Goal: Information Seeking & Learning: Learn about a topic

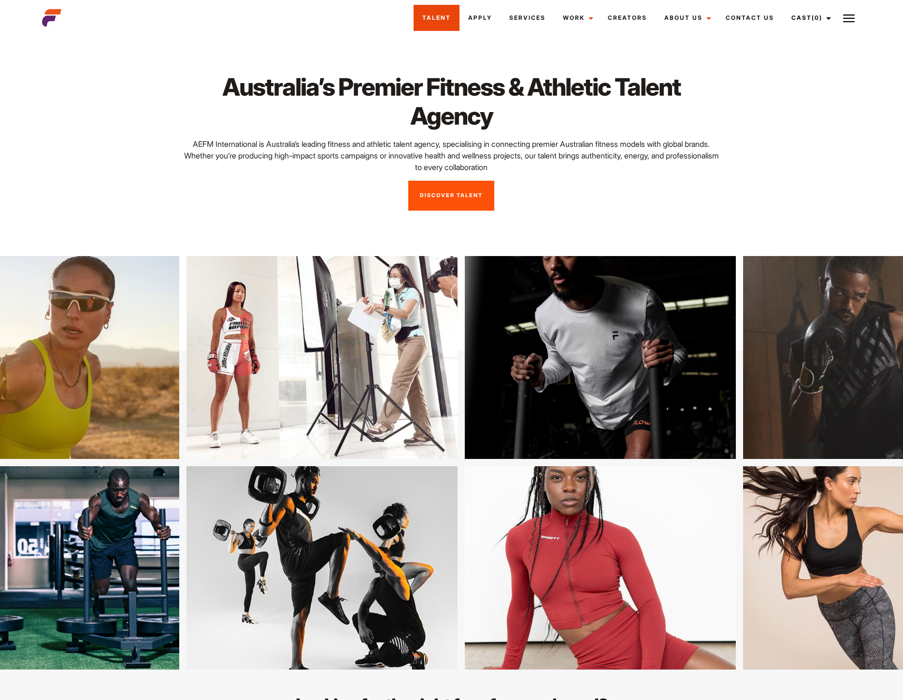
click at [430, 20] on link "Talent" at bounding box center [437, 18] width 46 height 26
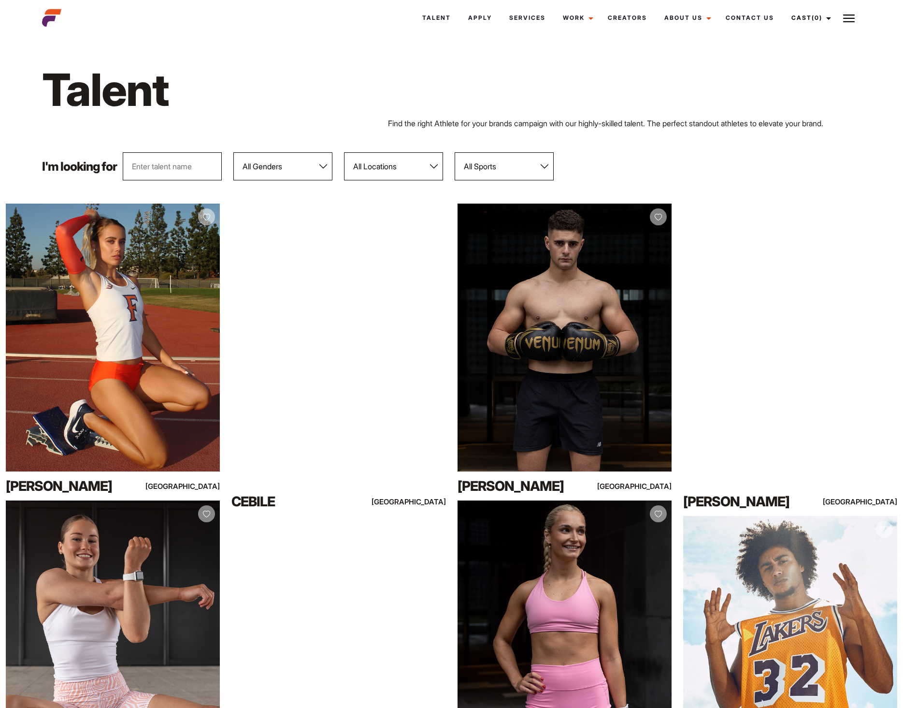
click at [315, 160] on select "All Genders [DEMOGRAPHIC_DATA] [DEMOGRAPHIC_DATA]" at bounding box center [282, 166] width 99 height 28
select select "103"
click at [233, 152] on select "All Genders [DEMOGRAPHIC_DATA] [DEMOGRAPHIC_DATA]" at bounding box center [282, 166] width 99 height 28
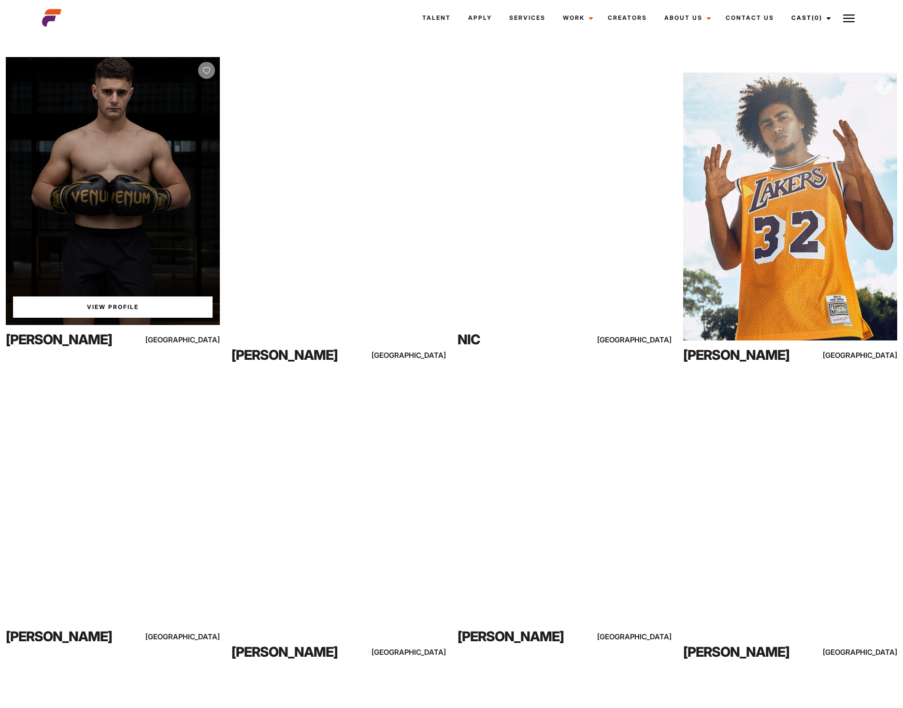
scroll to position [339, 0]
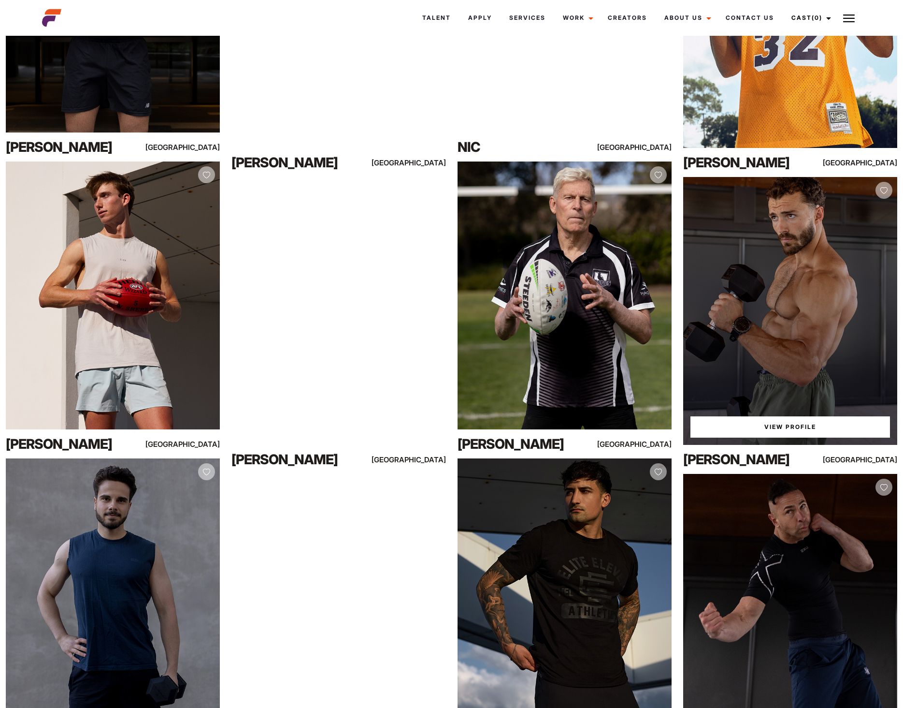
click at [755, 314] on div "View Profile" at bounding box center [790, 311] width 214 height 268
click at [822, 423] on link "View Profile" at bounding box center [791, 426] width 200 height 21
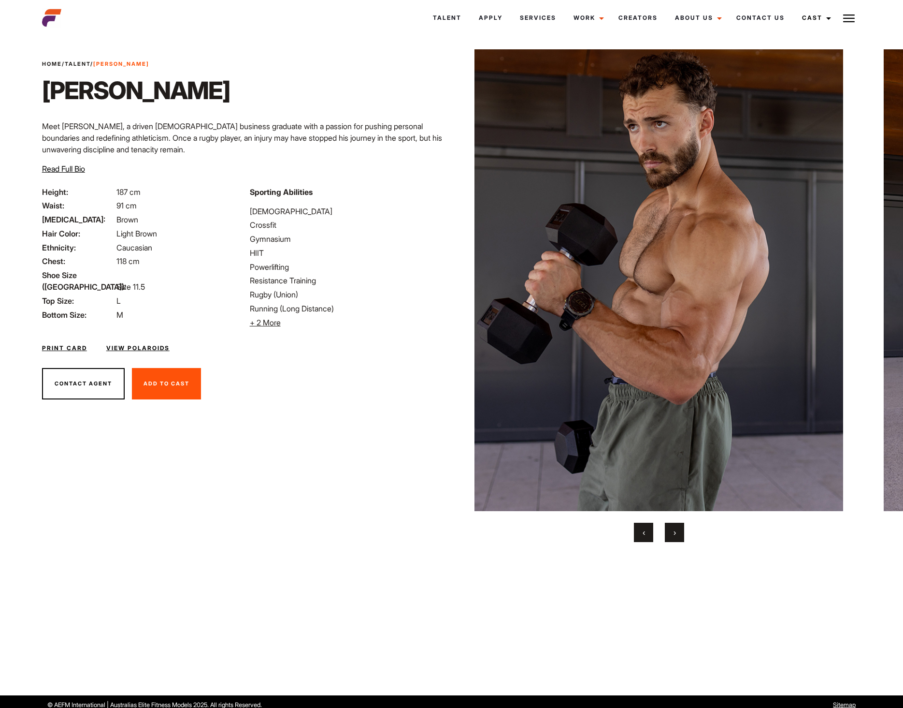
scroll to position [19, 0]
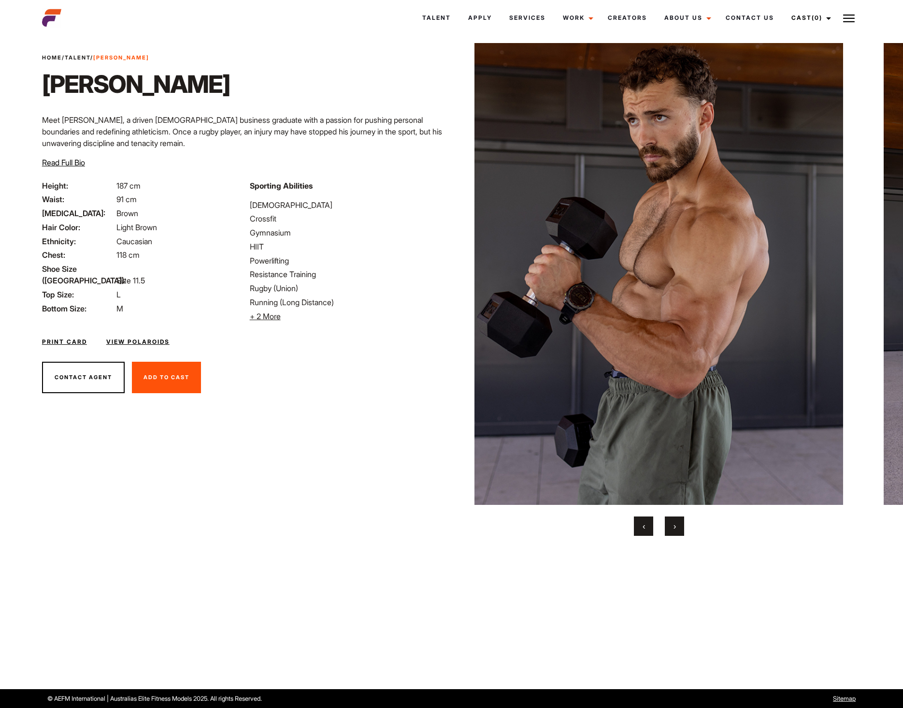
click at [158, 335] on div "Print Card View Polaroids" at bounding box center [244, 336] width 416 height 28
click at [156, 341] on link "View Polaroids" at bounding box center [137, 341] width 63 height 9
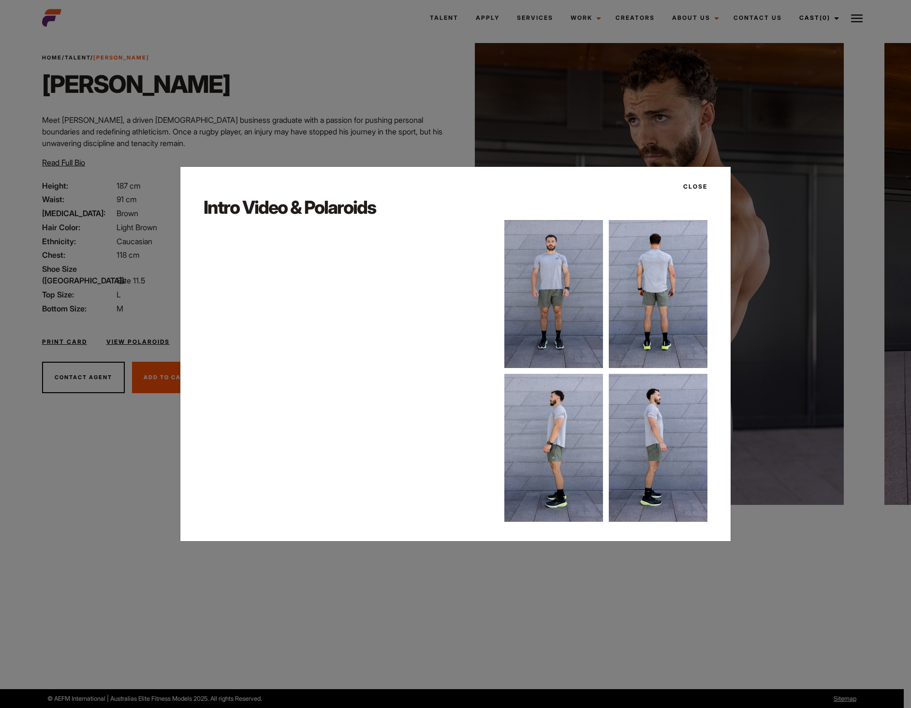
click at [705, 187] on button "Close" at bounding box center [692, 186] width 30 height 16
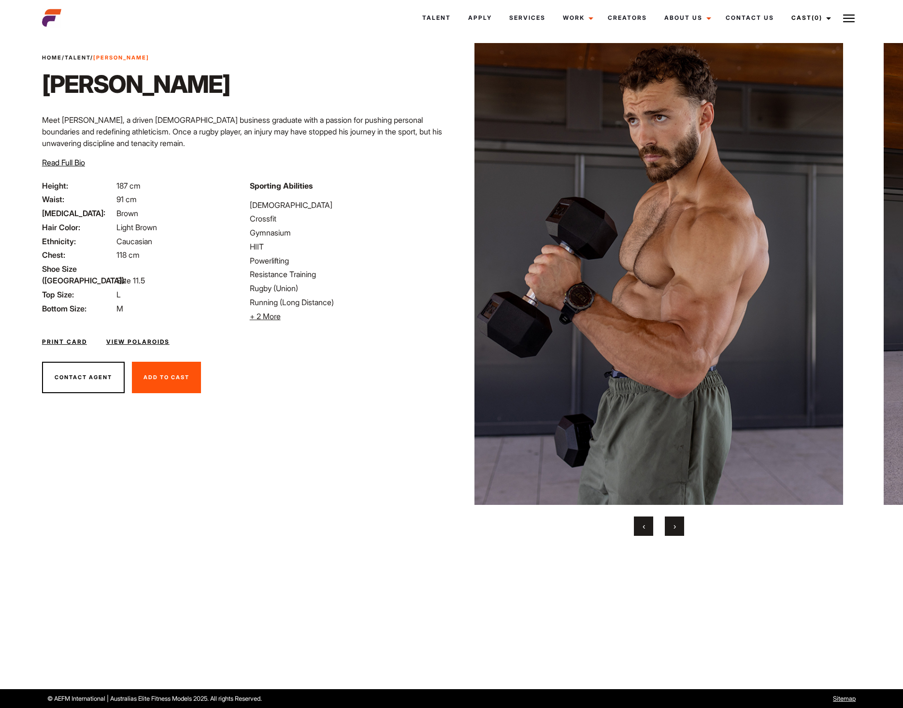
click at [671, 528] on button "›" at bounding box center [674, 525] width 19 height 19
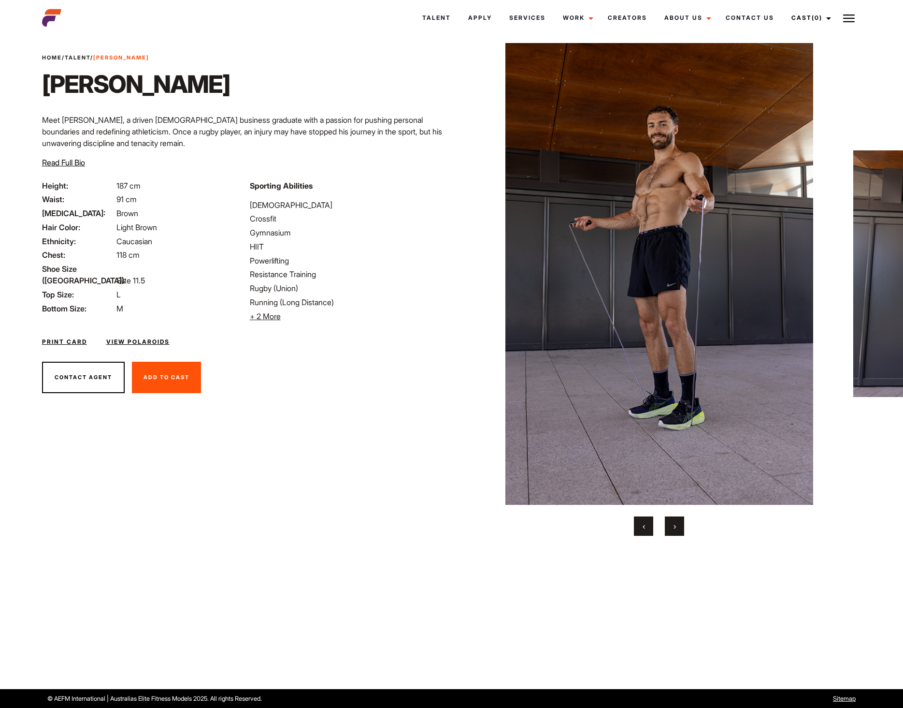
click at [671, 528] on button "›" at bounding box center [674, 525] width 19 height 19
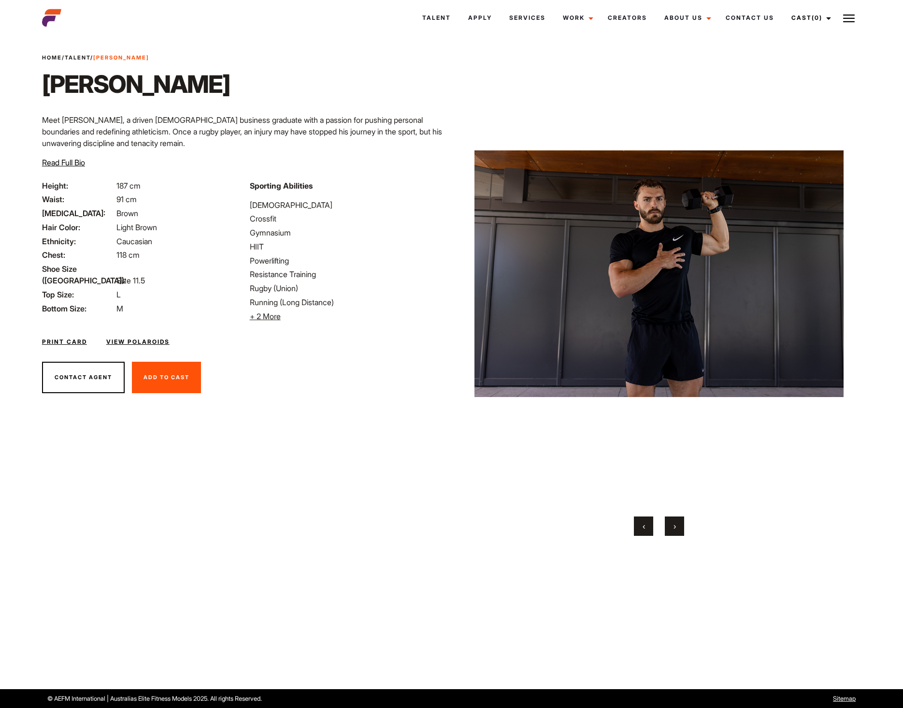
click at [671, 528] on button "›" at bounding box center [674, 525] width 19 height 19
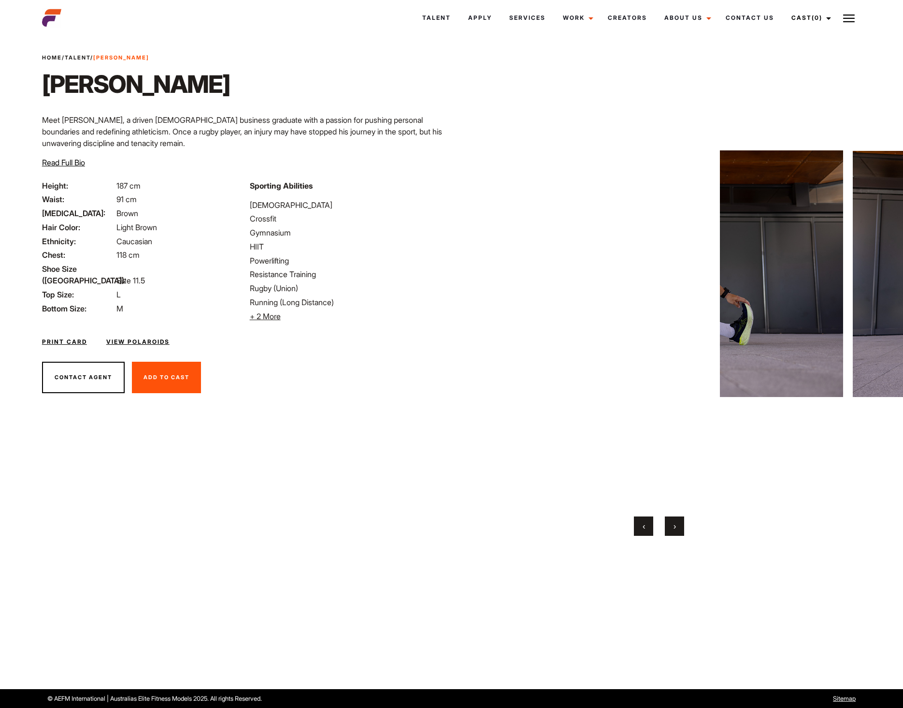
click at [671, 528] on button "›" at bounding box center [674, 525] width 19 height 19
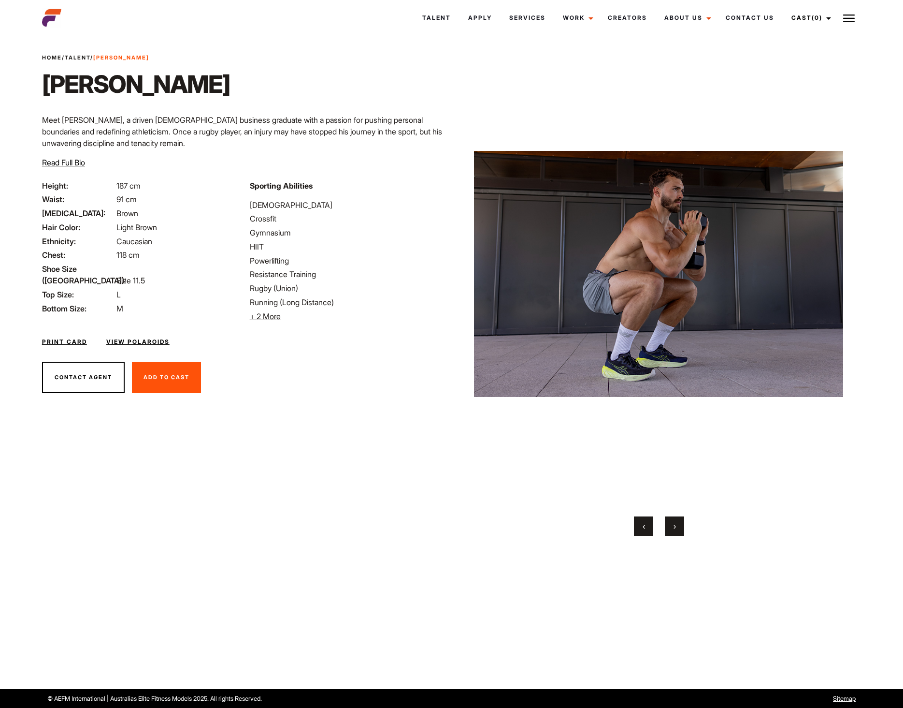
click at [671, 528] on button "›" at bounding box center [674, 525] width 19 height 19
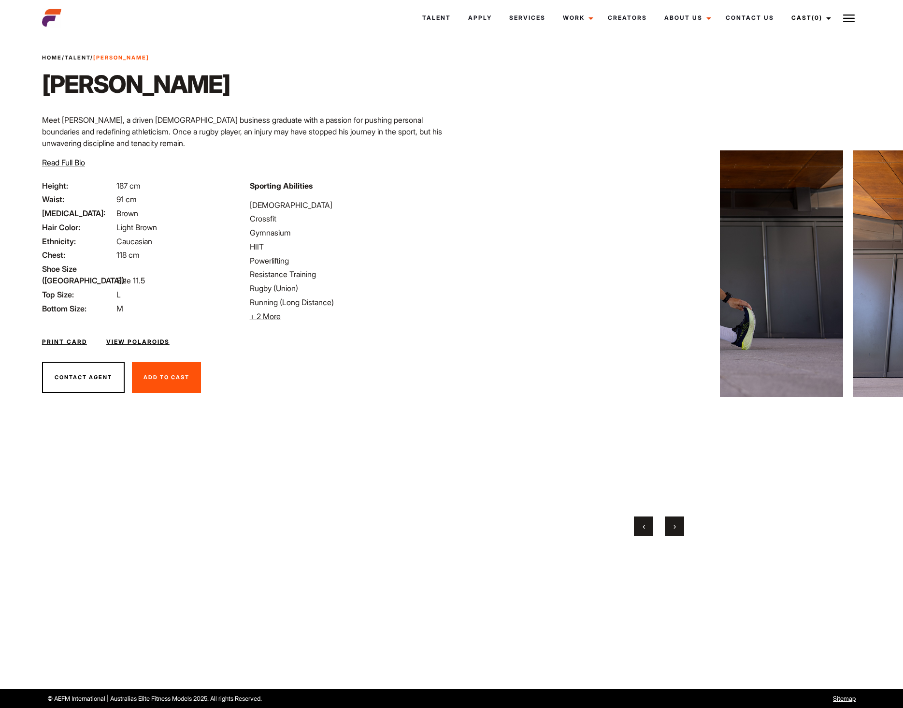
click at [671, 528] on button "›" at bounding box center [674, 525] width 19 height 19
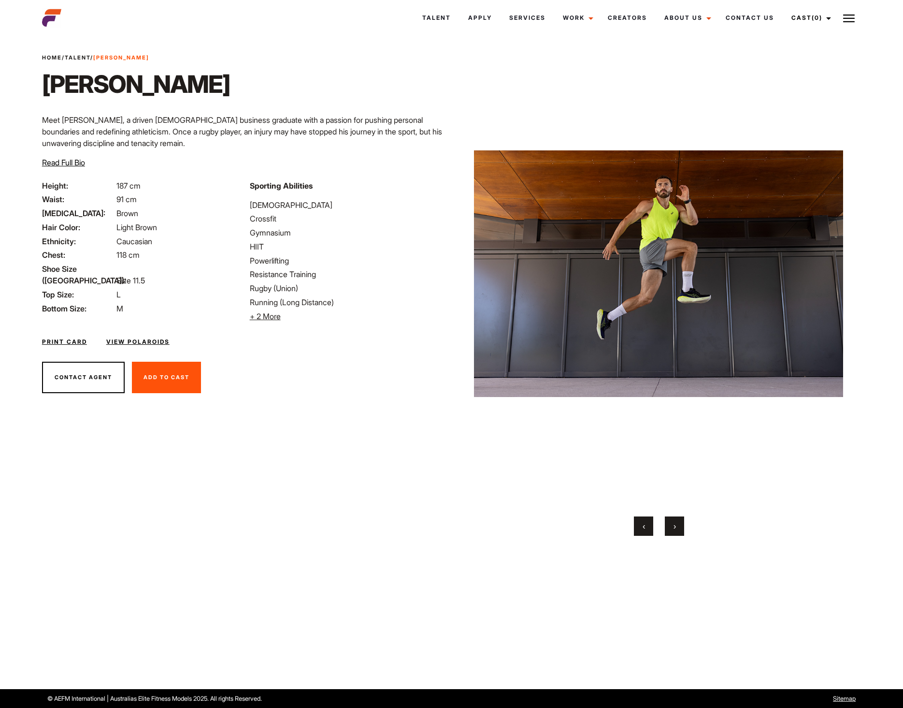
click at [672, 529] on button "›" at bounding box center [674, 525] width 19 height 19
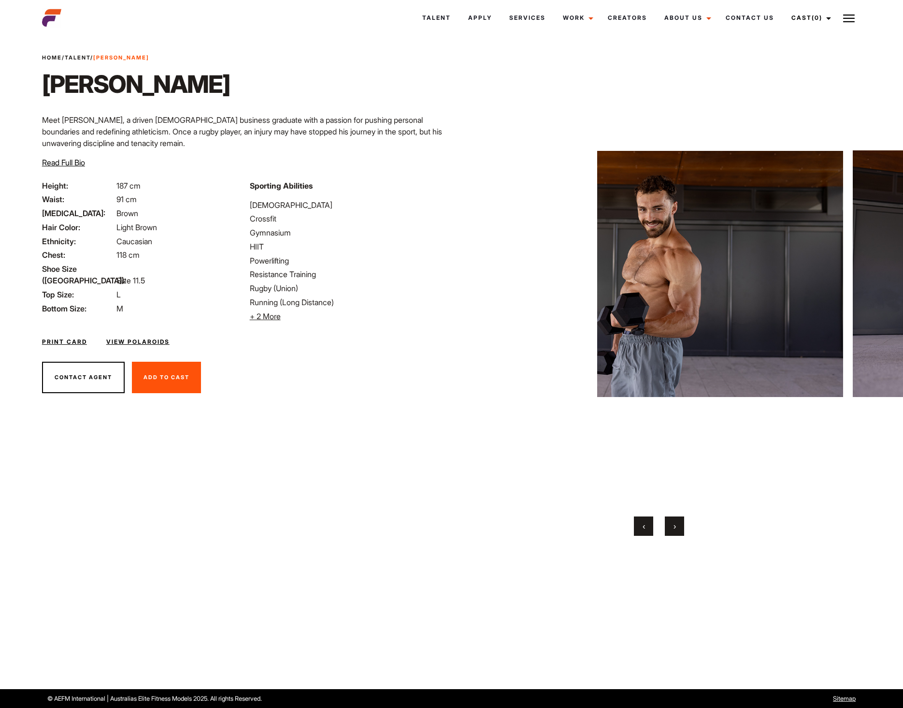
click at [672, 529] on button "›" at bounding box center [674, 525] width 19 height 19
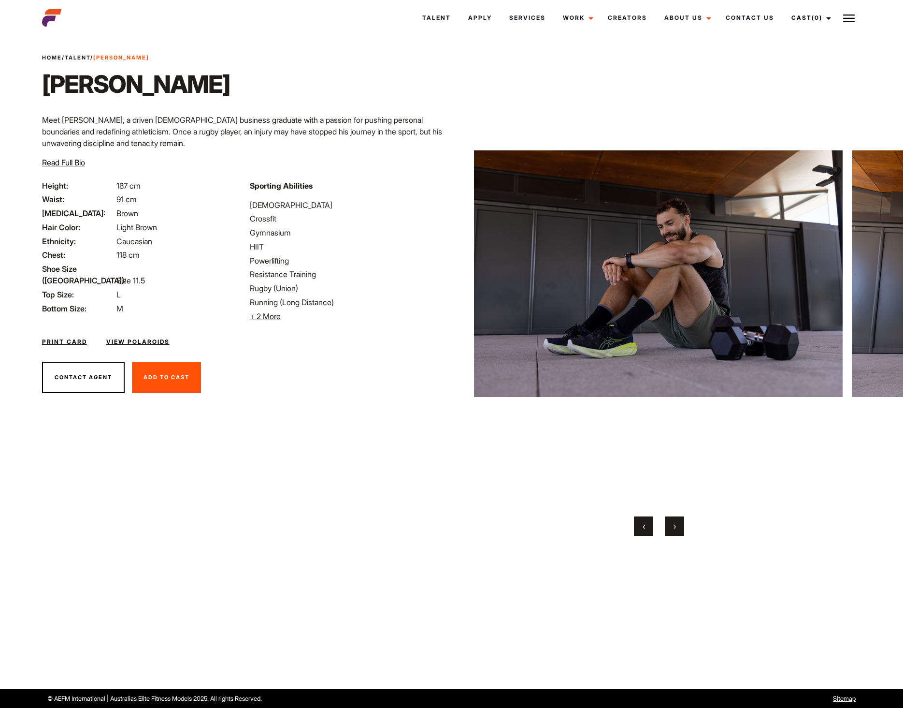
click at [672, 529] on button "›" at bounding box center [674, 525] width 19 height 19
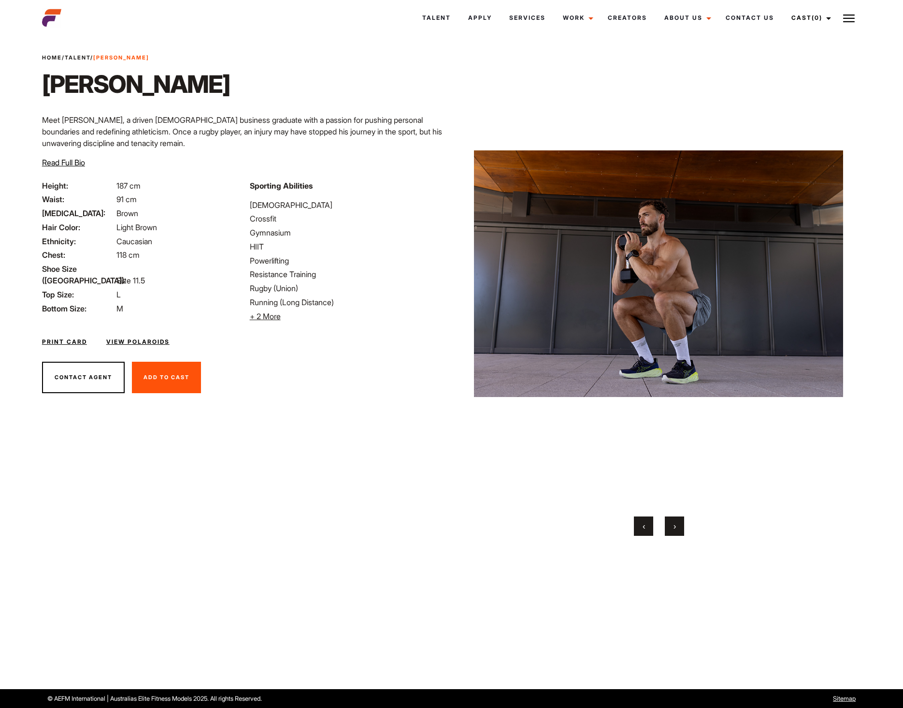
click at [672, 529] on button "›" at bounding box center [674, 525] width 19 height 19
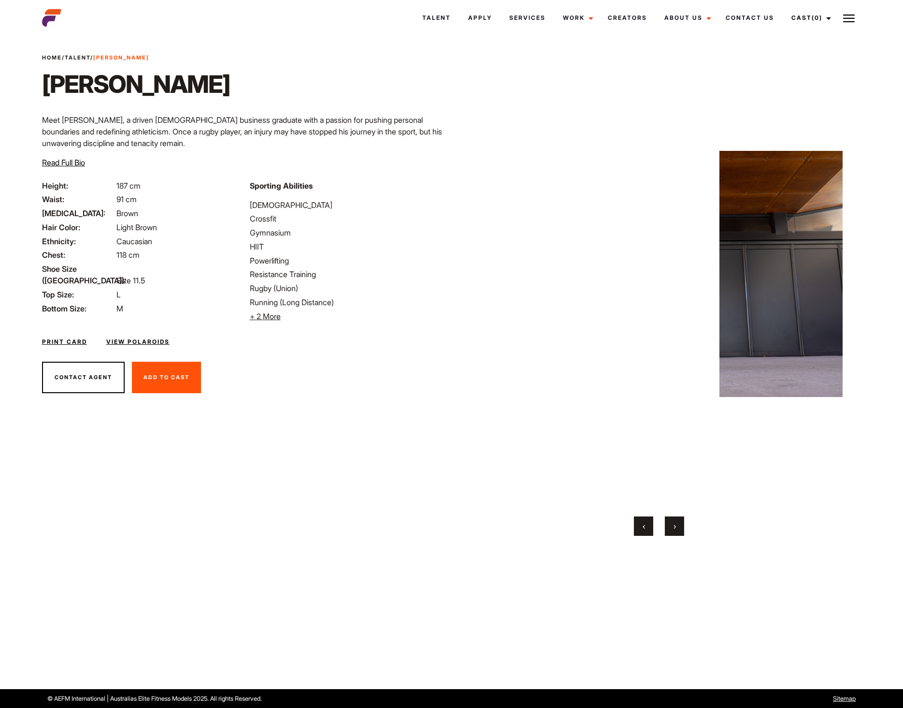
click at [670, 530] on button "›" at bounding box center [674, 525] width 19 height 19
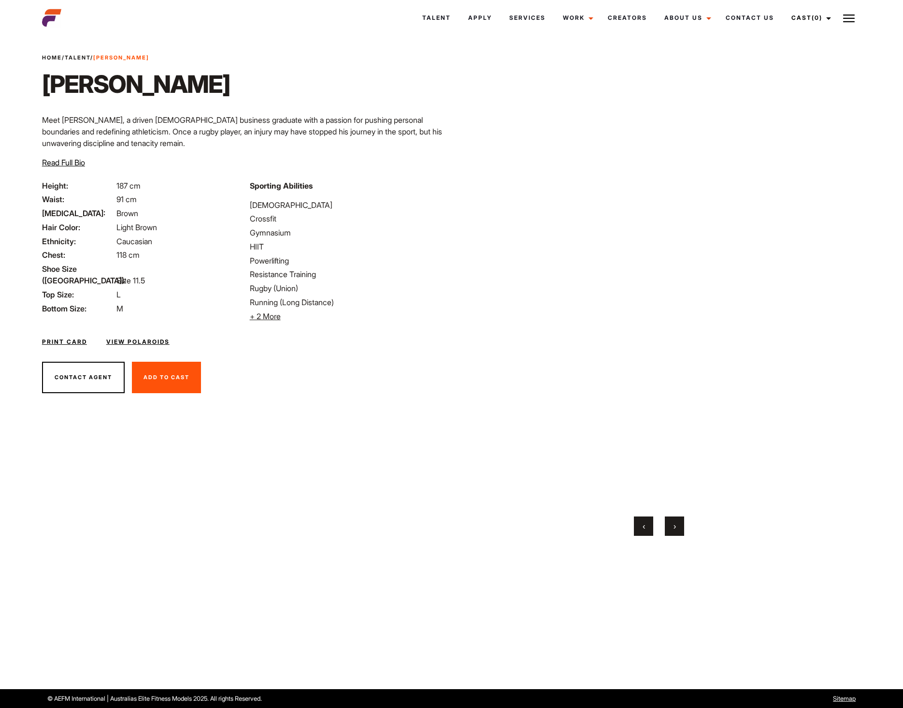
click at [670, 530] on button "›" at bounding box center [674, 525] width 19 height 19
click at [669, 530] on button "›" at bounding box center [674, 525] width 19 height 19
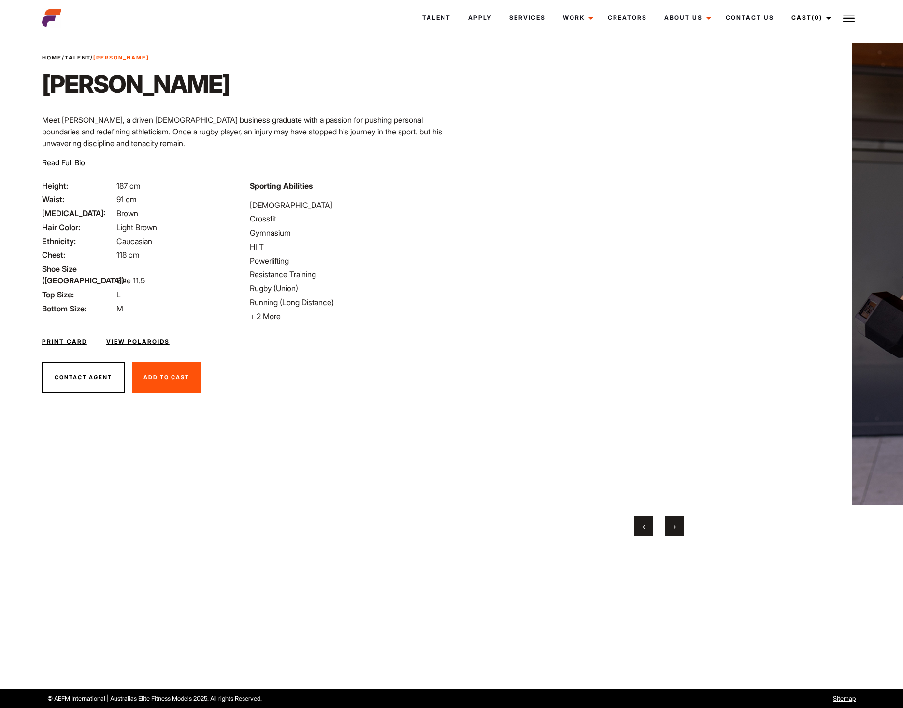
click at [669, 530] on button "›" at bounding box center [674, 525] width 19 height 19
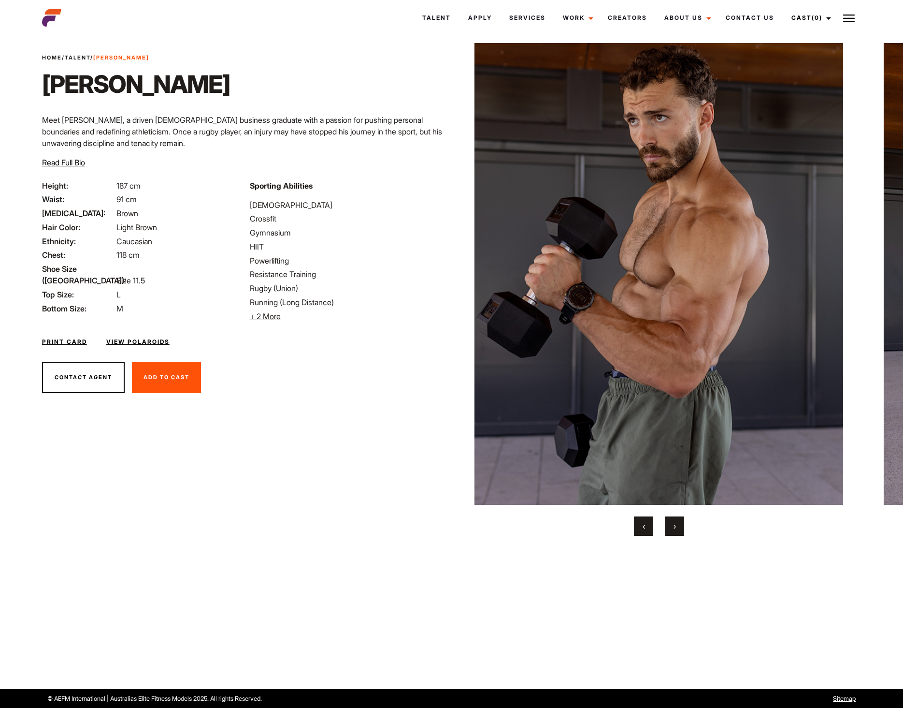
click at [668, 530] on button "›" at bounding box center [674, 525] width 19 height 19
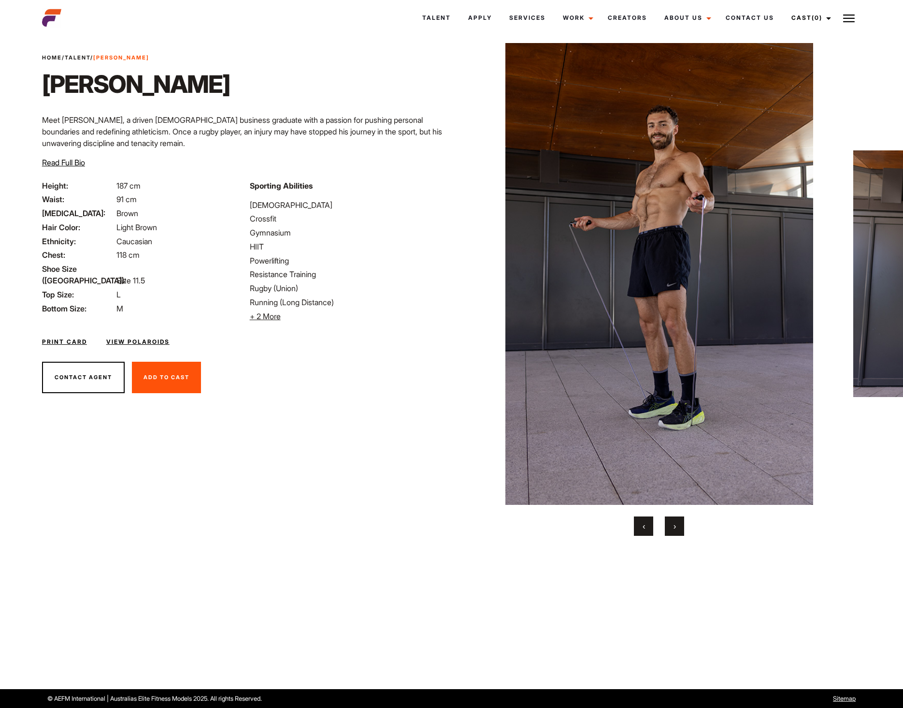
click at [668, 530] on button "›" at bounding box center [674, 525] width 19 height 19
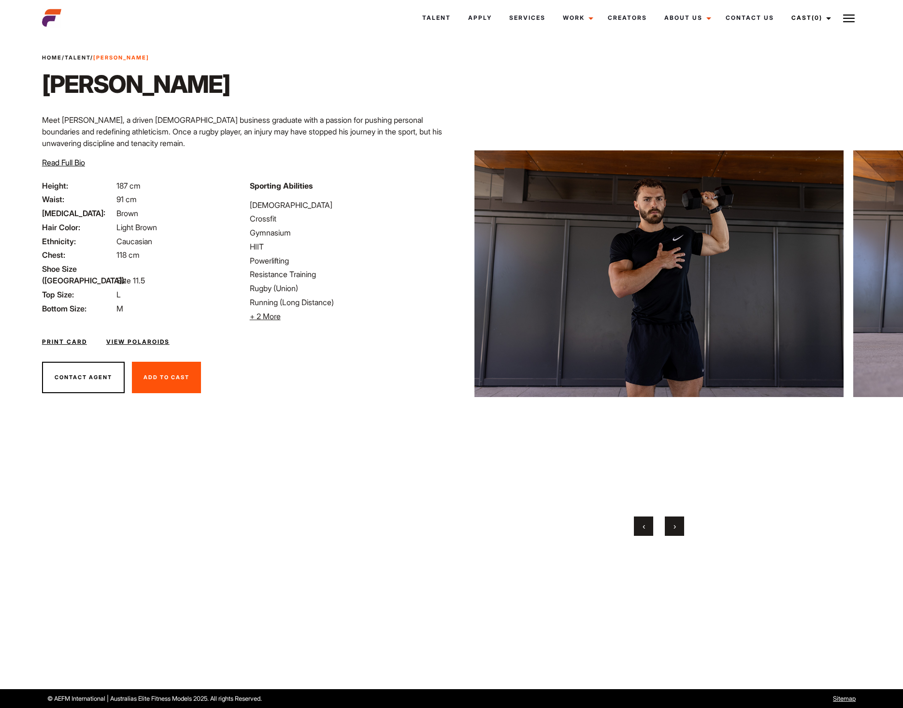
click at [668, 530] on button "›" at bounding box center [674, 525] width 19 height 19
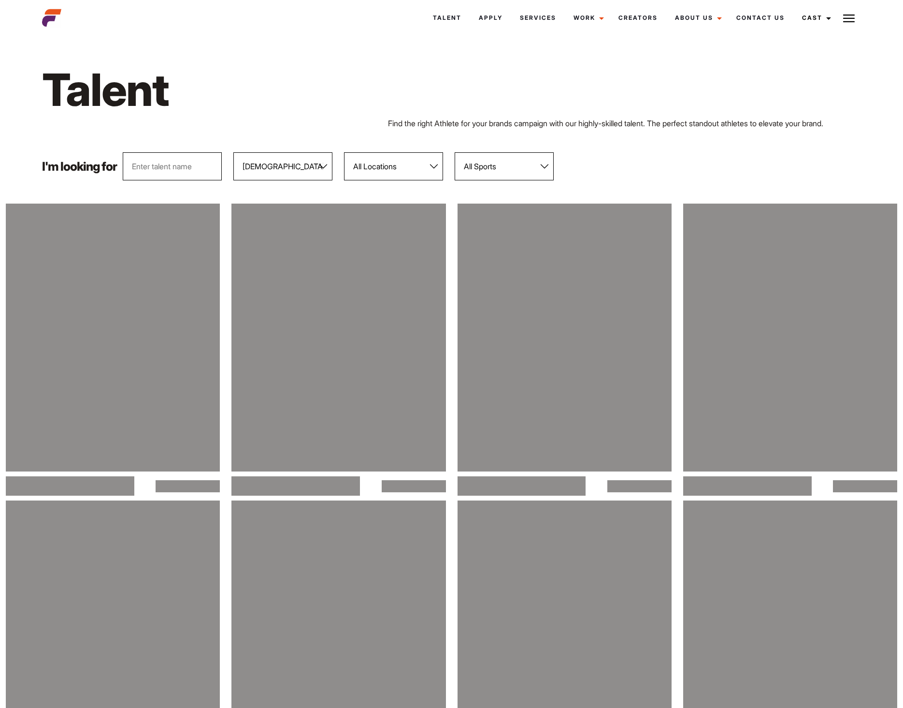
select select "103"
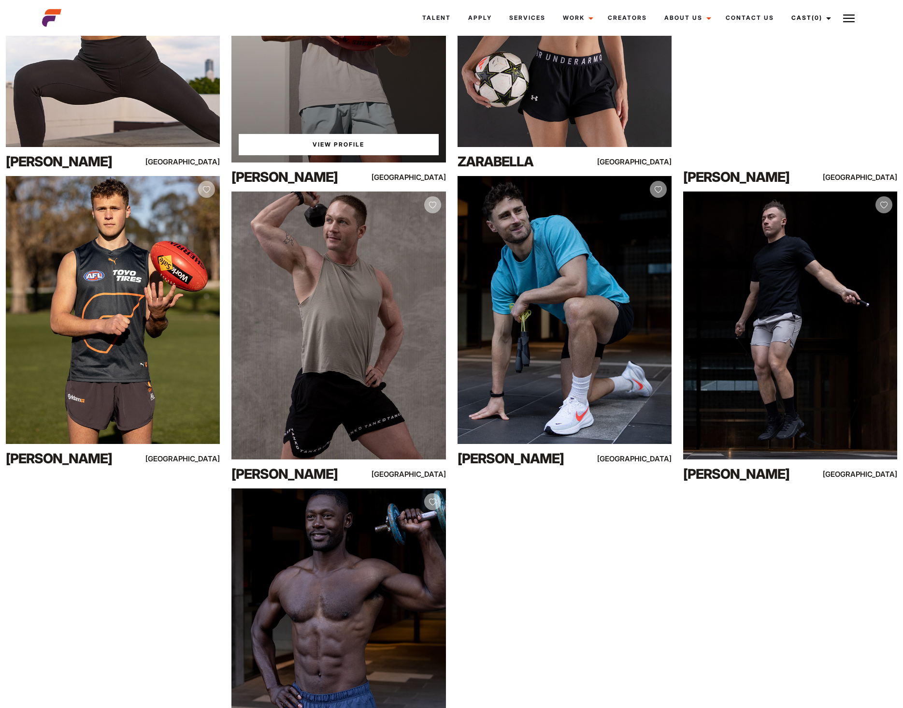
scroll to position [967, 0]
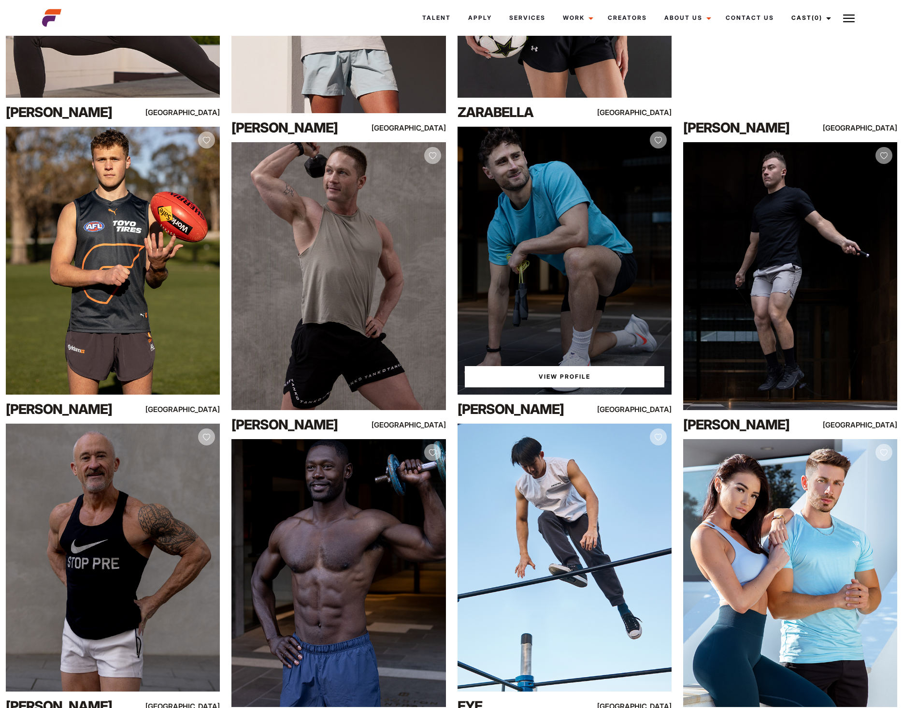
click at [575, 315] on div "View Profile" at bounding box center [565, 261] width 214 height 268
click at [578, 378] on link "View Profile" at bounding box center [565, 376] width 200 height 21
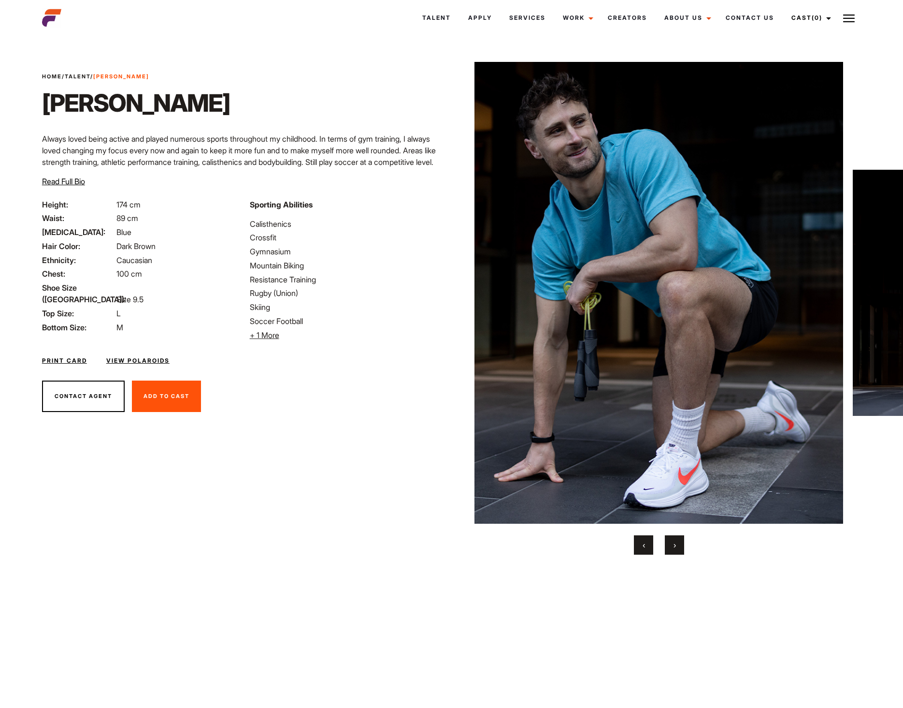
click at [138, 359] on link "View Polaroids" at bounding box center [137, 360] width 63 height 9
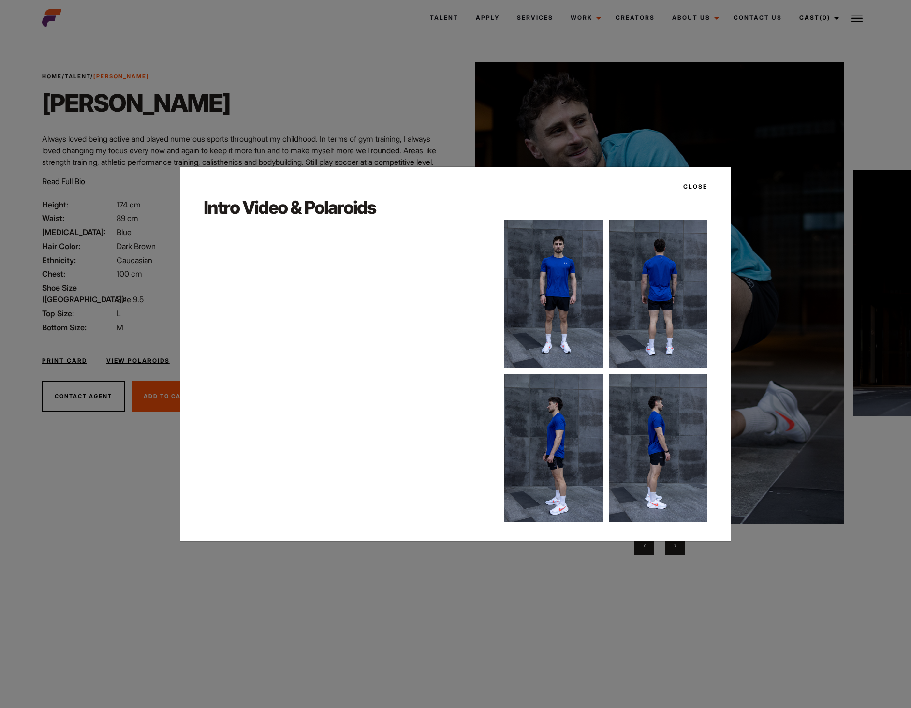
click at [701, 186] on button "Close" at bounding box center [692, 186] width 30 height 16
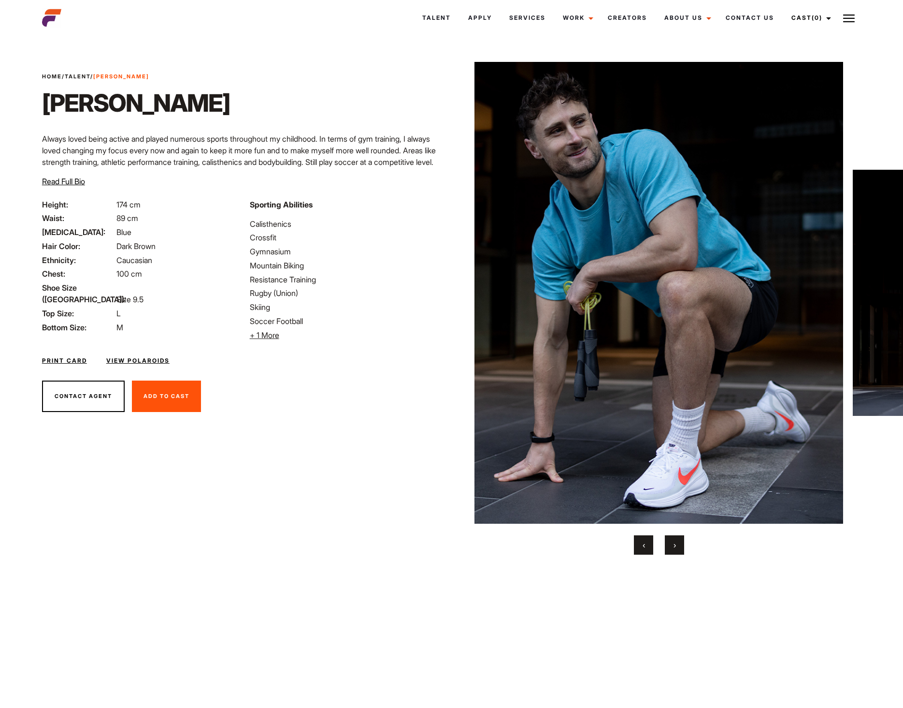
click at [677, 545] on button "›" at bounding box center [674, 544] width 19 height 19
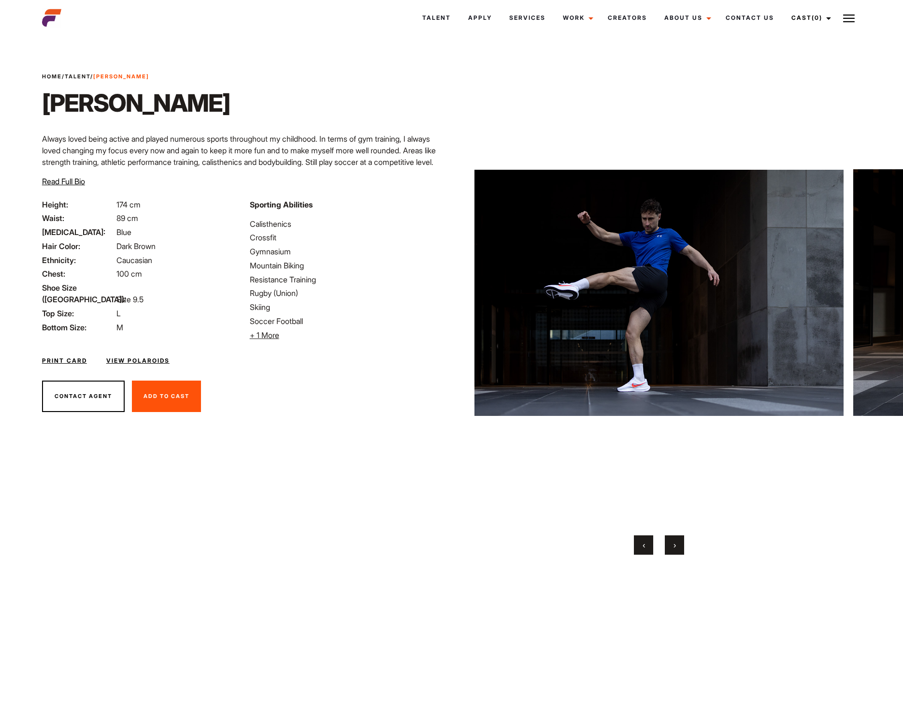
click at [677, 545] on button "›" at bounding box center [674, 544] width 19 height 19
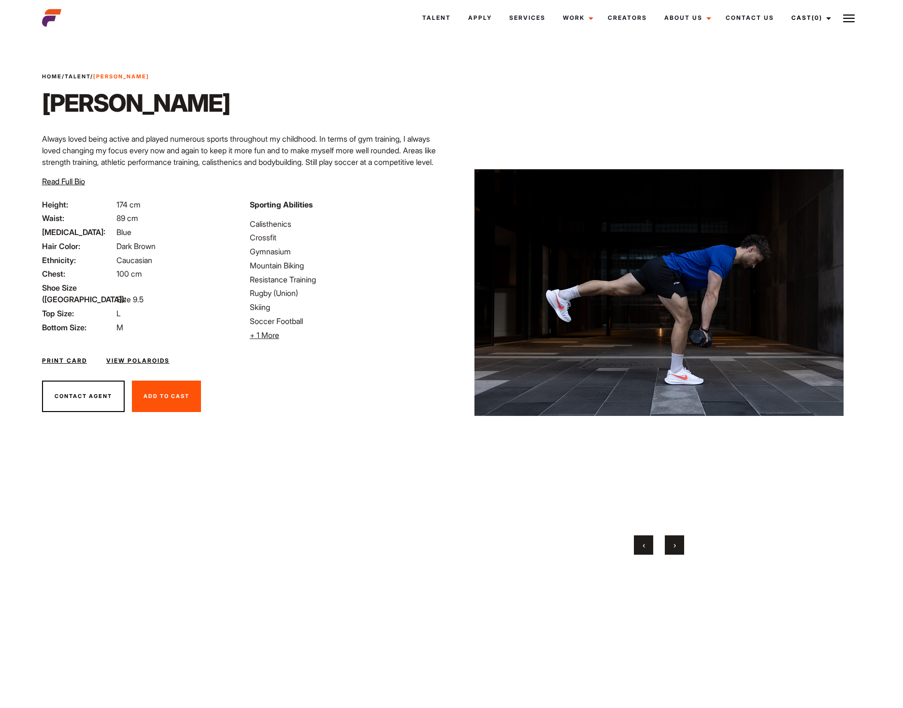
click at [677, 545] on button "›" at bounding box center [674, 544] width 19 height 19
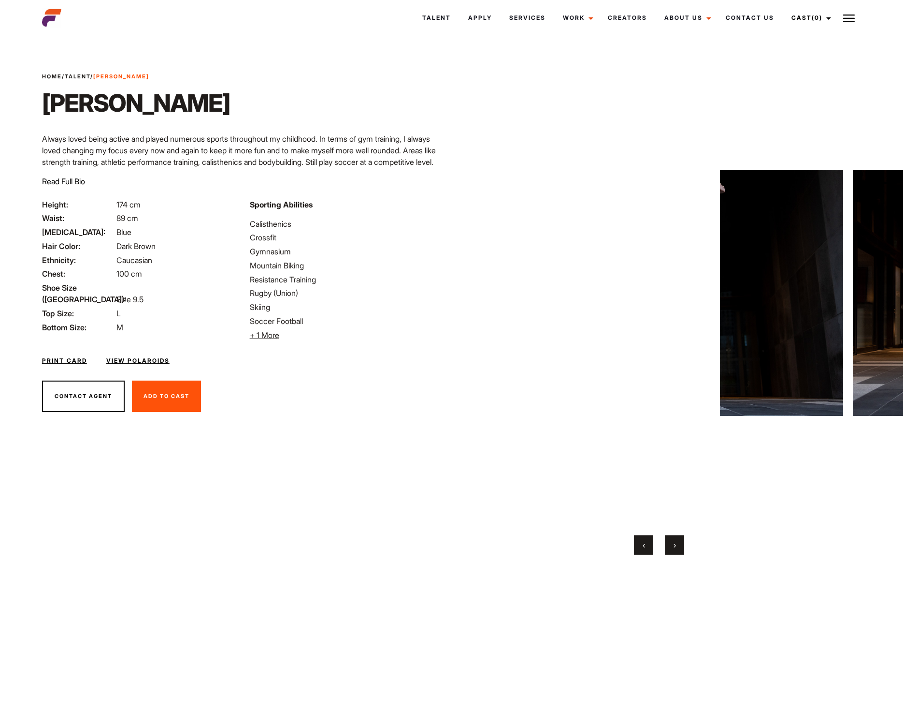
click at [676, 545] on button "›" at bounding box center [674, 544] width 19 height 19
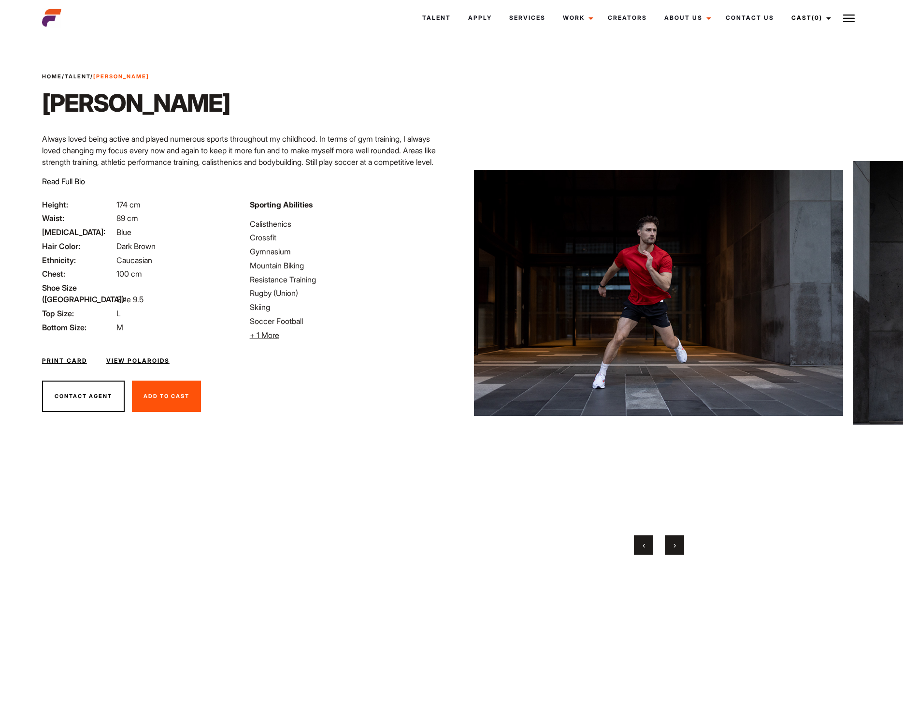
click at [676, 545] on span "›" at bounding box center [675, 545] width 2 height 10
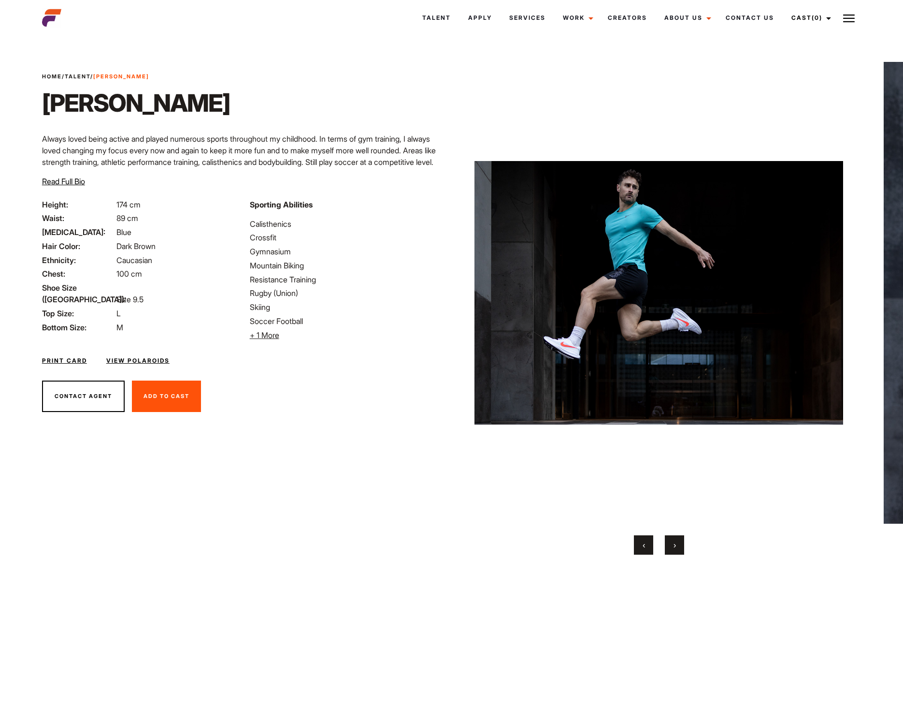
click at [676, 545] on span "›" at bounding box center [675, 545] width 2 height 10
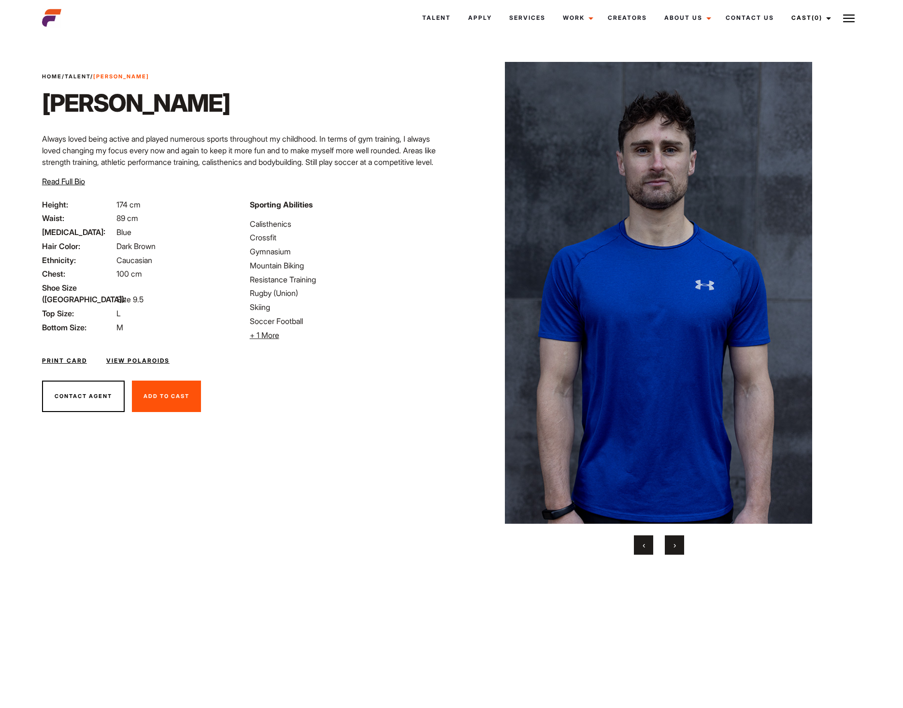
click at [676, 545] on span "›" at bounding box center [675, 545] width 2 height 10
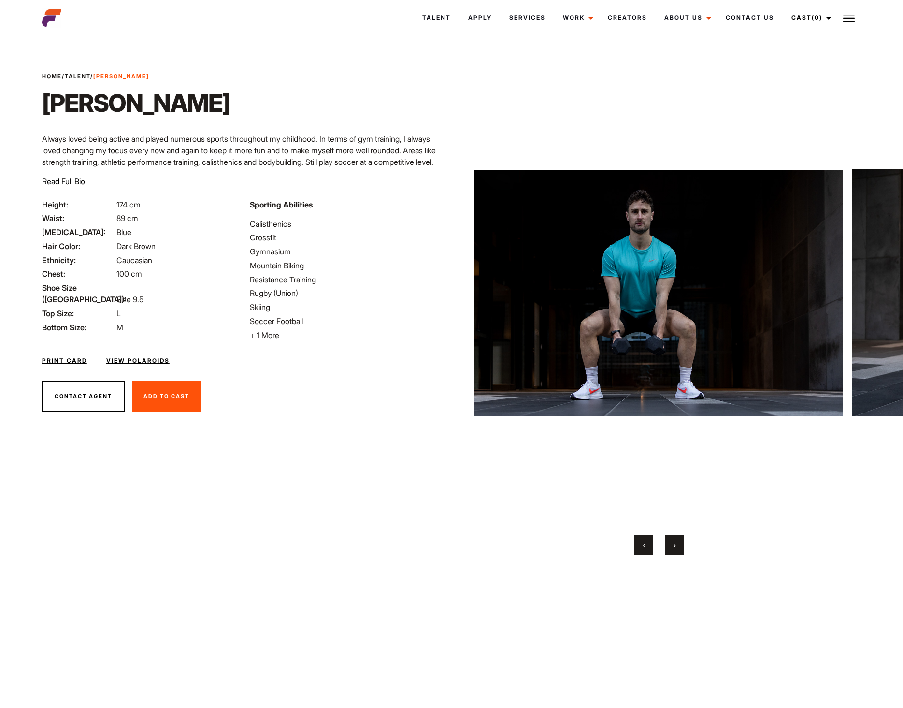
click at [676, 545] on span "›" at bounding box center [675, 545] width 2 height 10
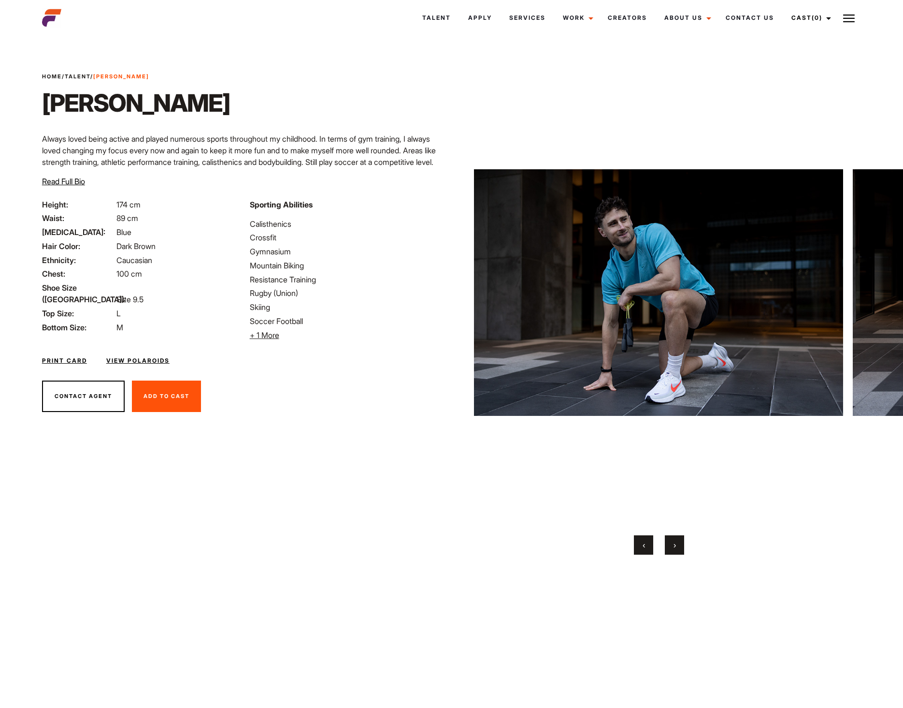
click at [676, 545] on span "›" at bounding box center [675, 545] width 2 height 10
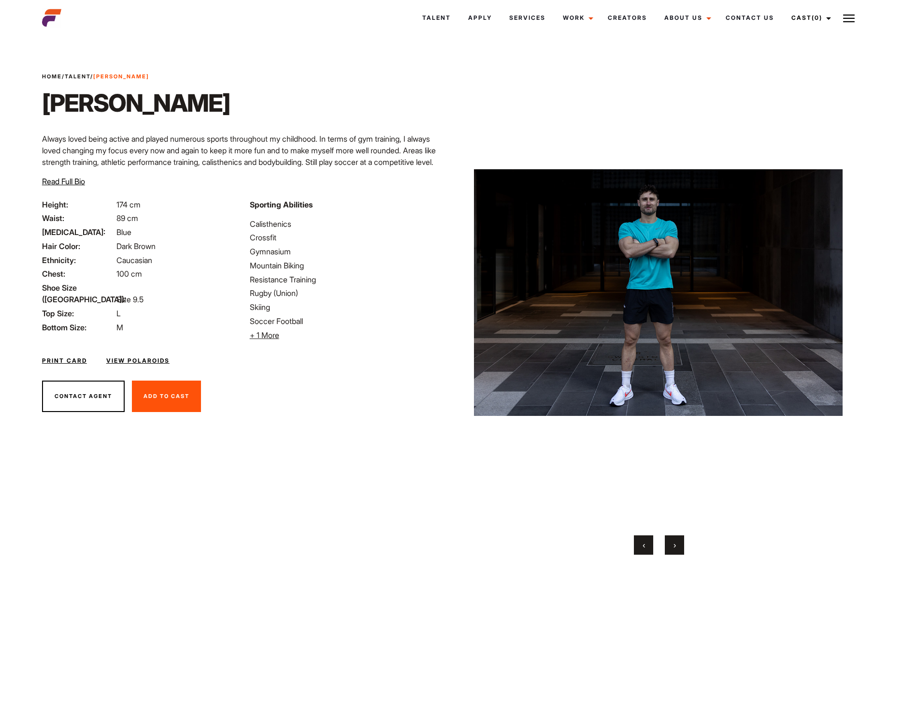
click at [676, 545] on span "›" at bounding box center [675, 545] width 2 height 10
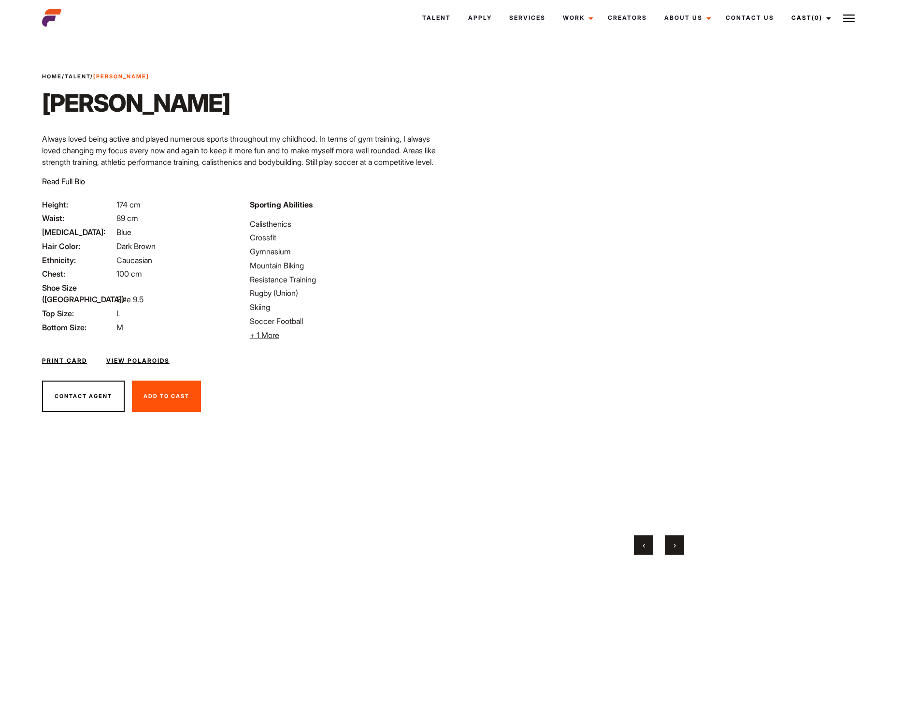
click at [676, 545] on span "›" at bounding box center [675, 545] width 2 height 10
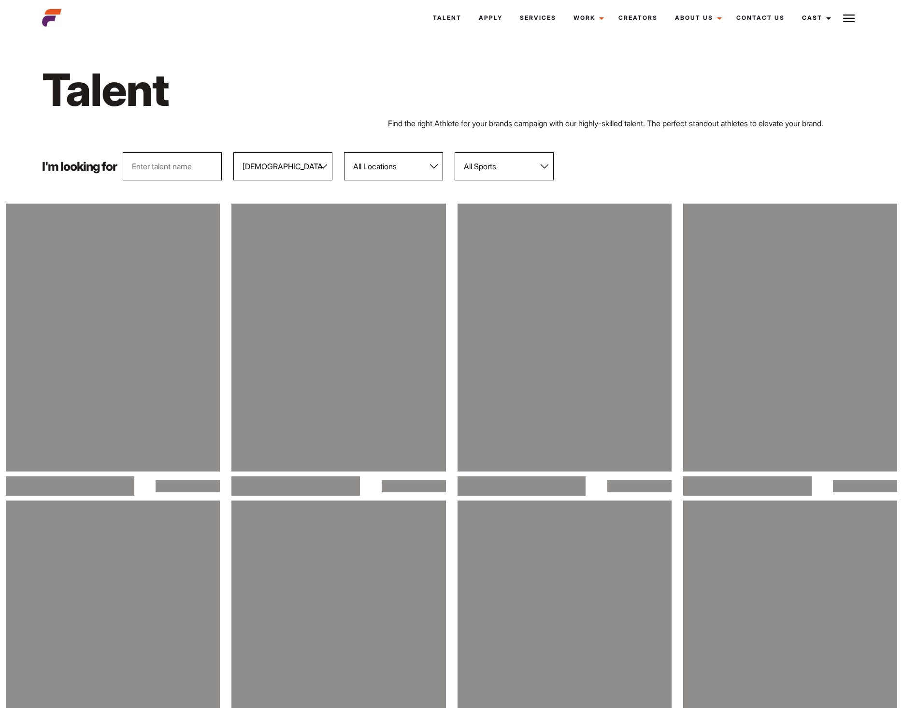
select select "103"
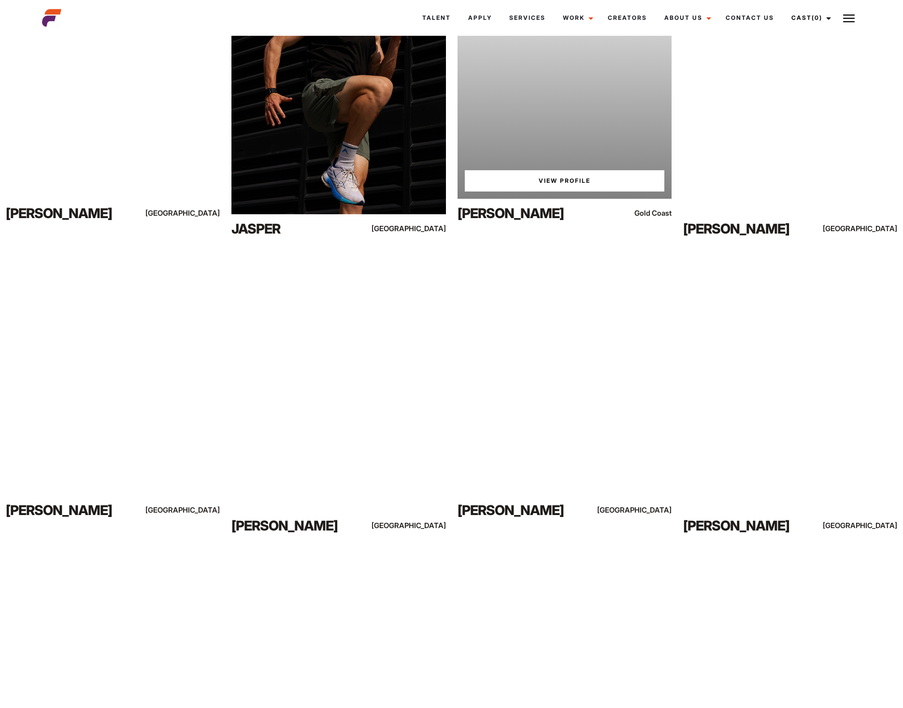
scroll to position [3287, 0]
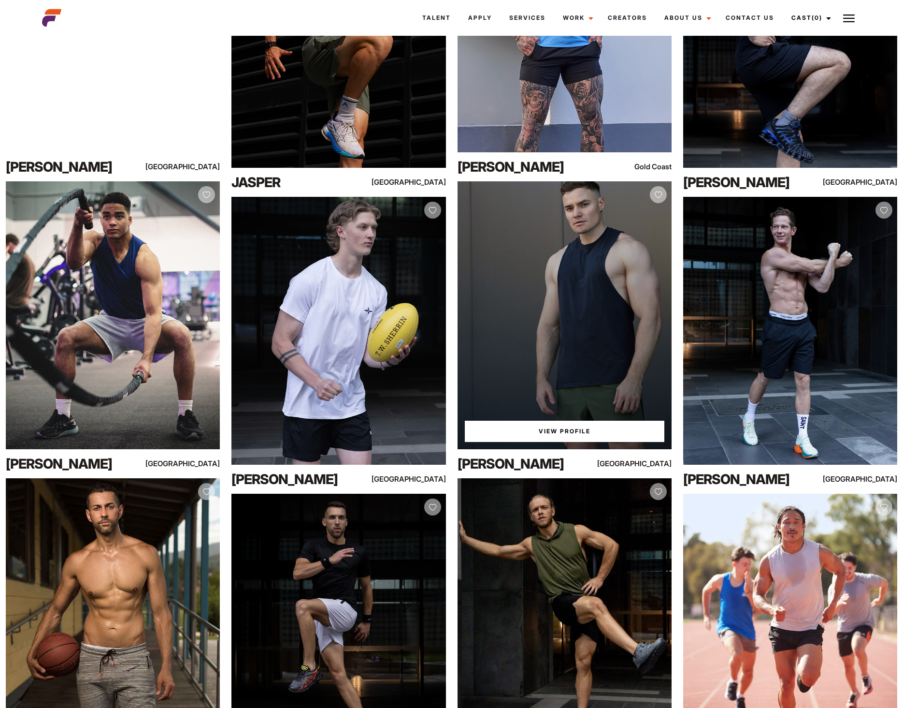
click at [581, 296] on div "View Profile" at bounding box center [565, 315] width 214 height 268
